Goal: Information Seeking & Learning: Learn about a topic

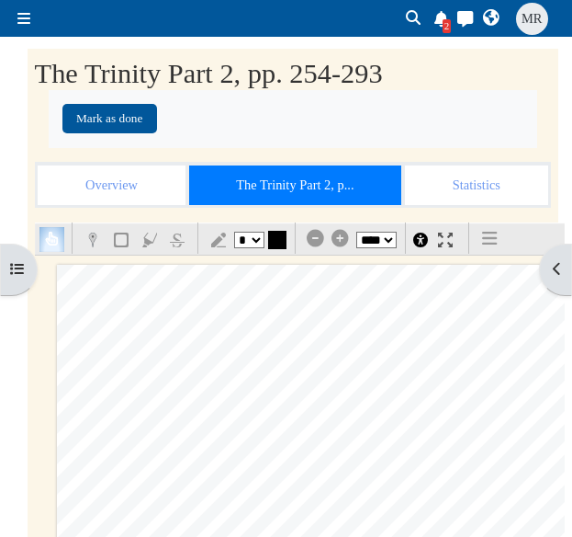
select select "*"
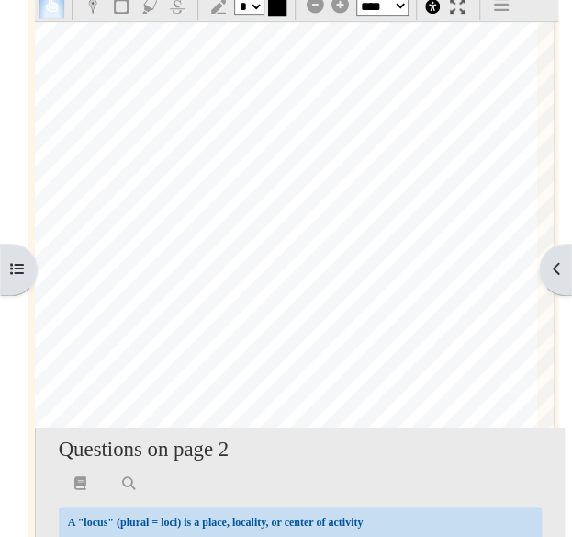
scroll to position [1794, 50]
click at [444, 184] on span "a [DEMOGRAPHIC_DATA] martyr;" at bounding box center [467, 188] width 192 height 13
click at [511, 203] on div "256 The [DEMOGRAPHIC_DATA] of the [DEMOGRAPHIC_DATA] I .Where [DEMOGRAPHIC_DATA…" at bounding box center [280, 190] width 547 height 774
click at [504, 6] on icon "Toggle navigation" at bounding box center [500, 5] width 15 height 1
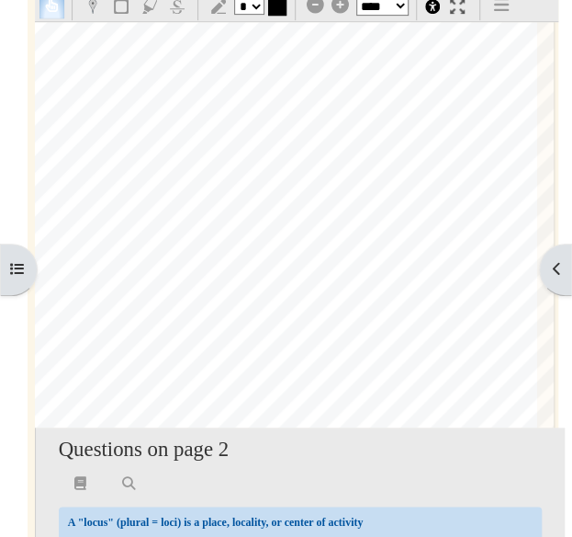
click at [504, 6] on icon "Toggle navigation" at bounding box center [500, 5] width 15 height 1
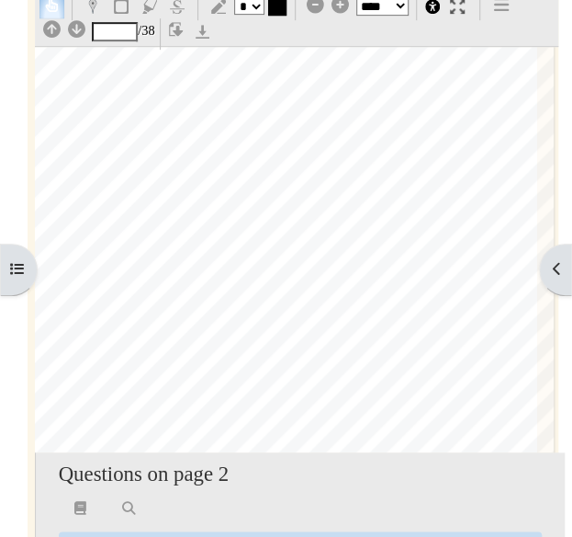
click at [504, 6] on icon "Toggle navigation" at bounding box center [500, 5] width 15 height 1
click at [546, 114] on div "256 The [DEMOGRAPHIC_DATA] of the [DEMOGRAPHIC_DATA] I .Where [DEMOGRAPHIC_DATA…" at bounding box center [280, 140] width 547 height 774
click at [467, 167] on span "informs" at bounding box center [485, 172] width 37 height 13
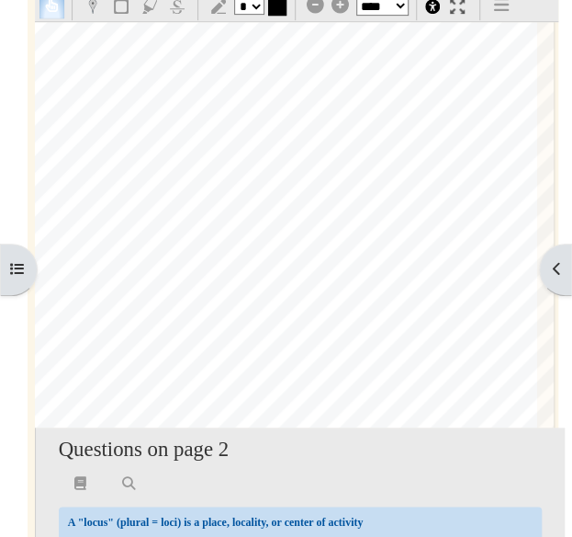
scroll to position [1849, 50]
click at [507, 6] on icon "Toggle navigation" at bounding box center [500, 5] width 15 height 1
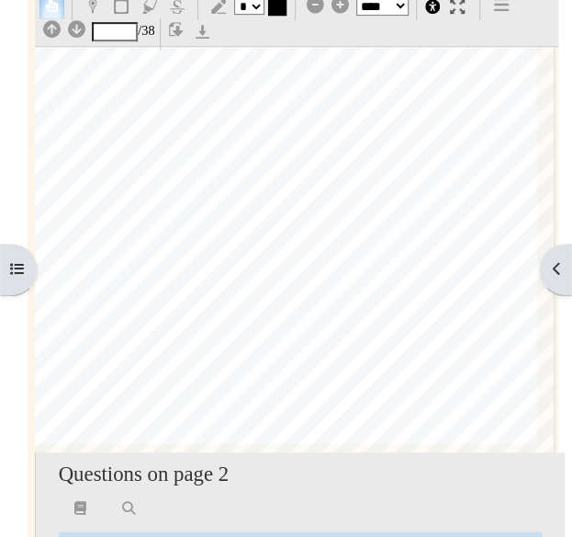
scroll to position [1942, 50]
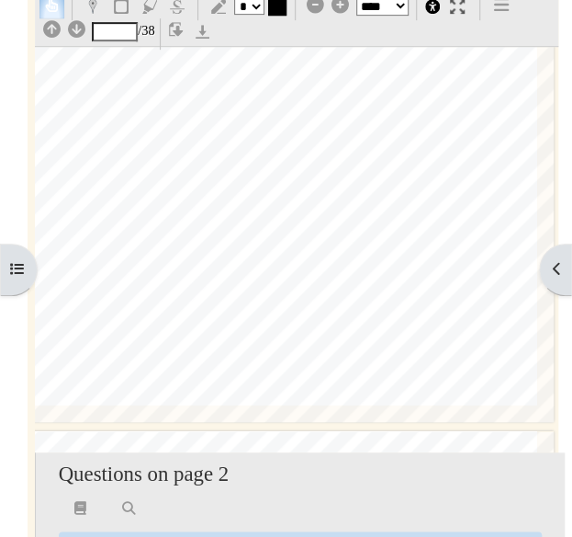
type input "*"
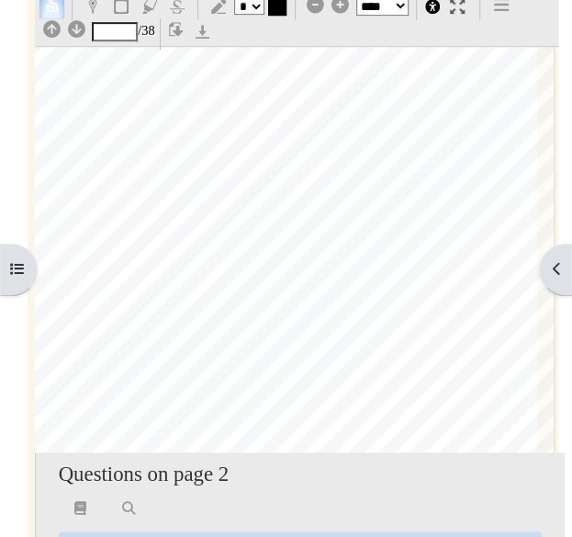
scroll to position [2418, 50]
click at [387, 333] on span "words ofScripture were not technically" at bounding box center [329, 335] width 195 height 12
click at [455, 163] on span "[PERSON_NAME], and [DEMOGRAPHIC_DATA]" at bounding box center [477, 159] width 273 height 12
click at [456, 162] on span "[PERSON_NAME], and [DEMOGRAPHIC_DATA]" at bounding box center [514, 160] width 350 height 17
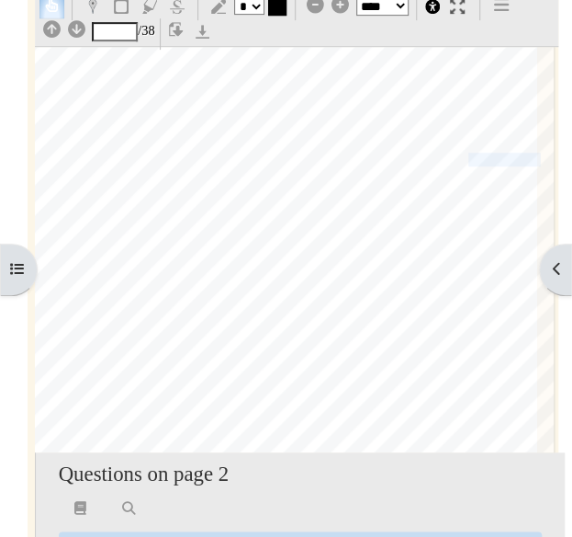
click at [457, 213] on span "Consequently, ScriptUre and proclamation are" at bounding box center [366, 210] width 223 height 12
